Goal: Check status: Check status

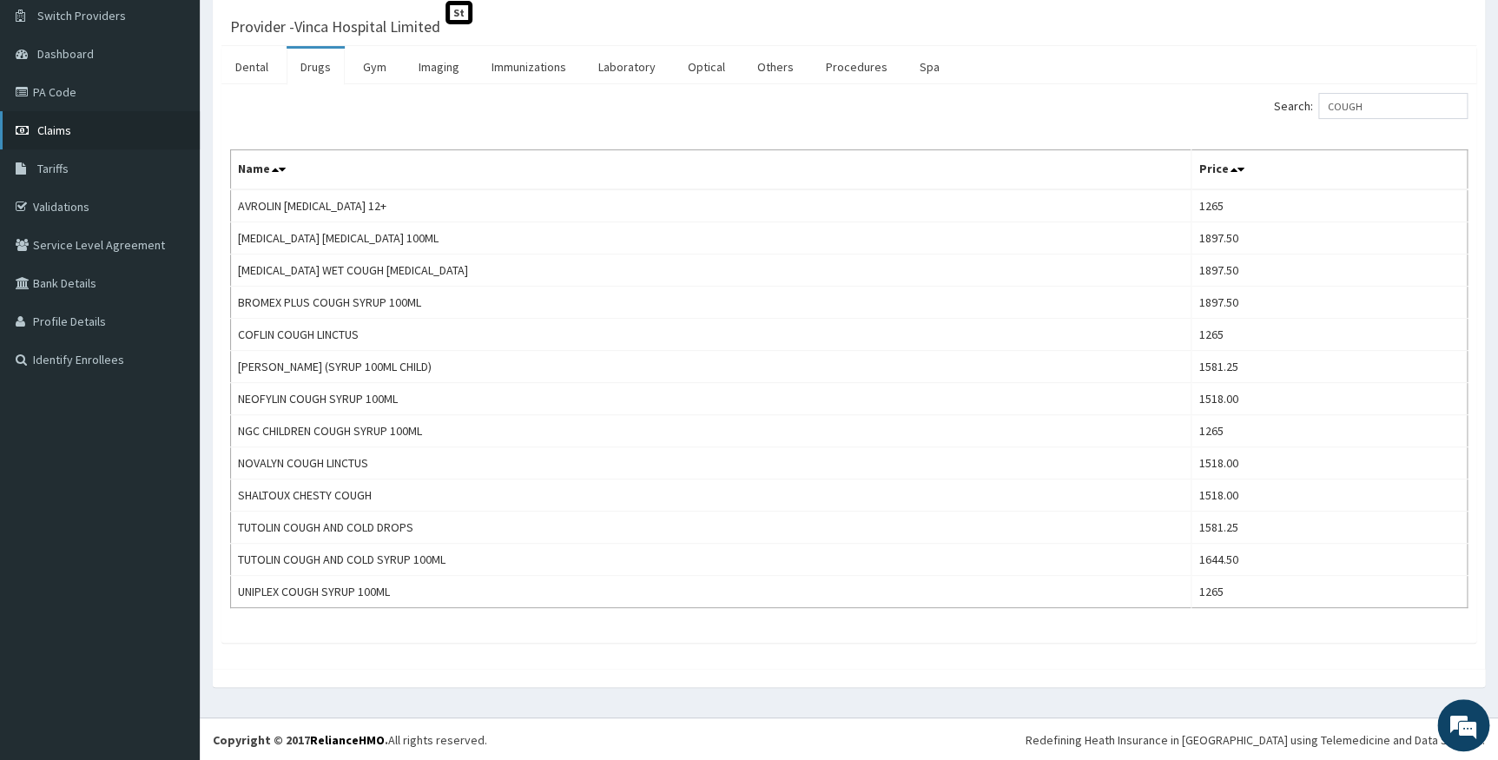
click at [52, 130] on span "Claims" at bounding box center [54, 130] width 34 height 16
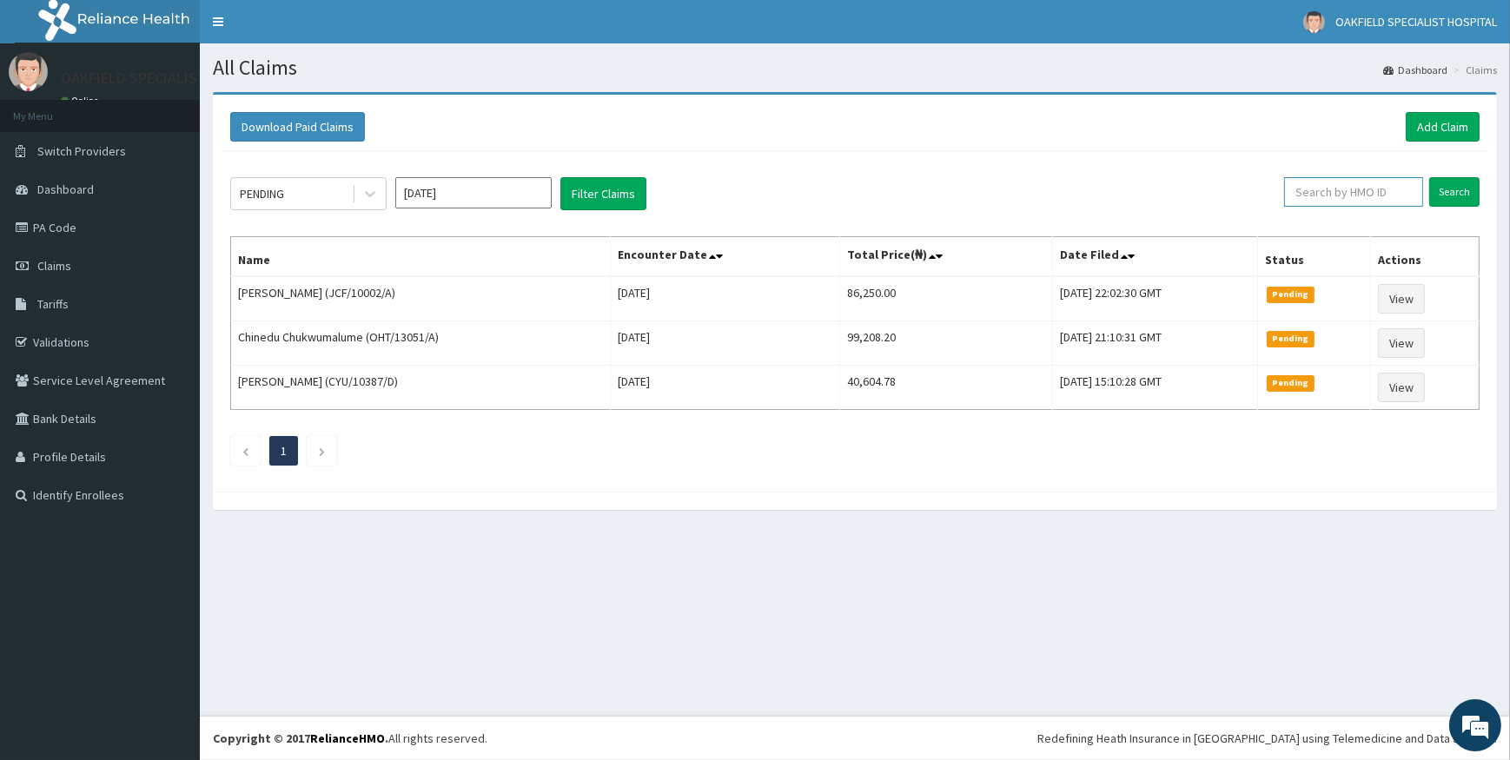
click at [1314, 203] on input "text" at bounding box center [1353, 192] width 139 height 30
paste input "CYU/10388/A"
type input "CYU/10388/A"
click at [1458, 182] on input "Search" at bounding box center [1454, 192] width 50 height 30
